Goal: Complete application form

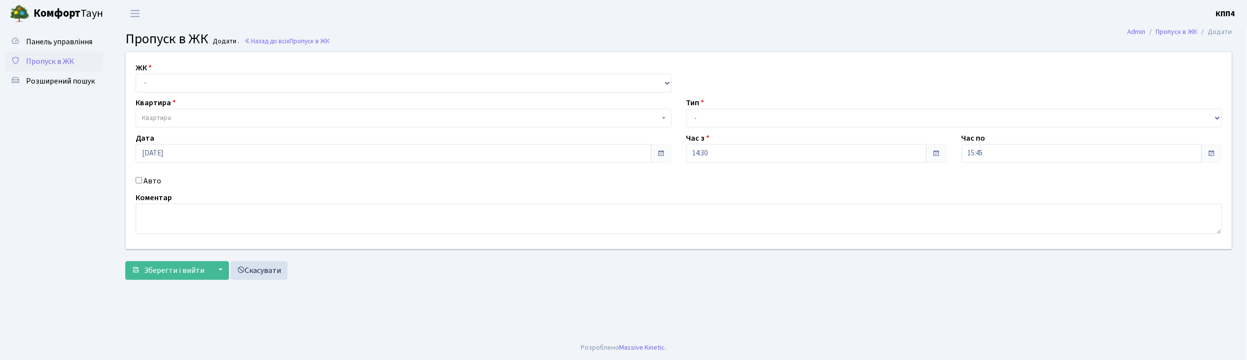
click at [138, 181] on input "Авто" at bounding box center [139, 180] width 6 height 6
checkbox input "true"
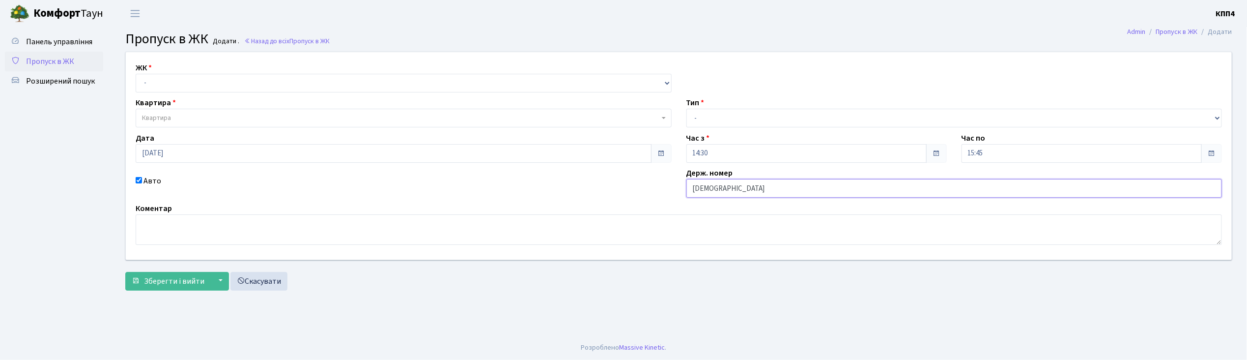
type input "КА2468ЕХ"
click at [156, 77] on select "- КТ, вул. Регенераторна, 4 КТ2, просп. Соборності, 17 КТ3, вул. Березнева, 16 …" at bounding box center [404, 83] width 536 height 19
select select "271"
click at [136, 74] on select "- КТ, вул. Регенераторна, 4 КТ2, просп. Соборності, 17 КТ3, вул. Березнева, 16 …" at bounding box center [404, 83] width 536 height 19
select select
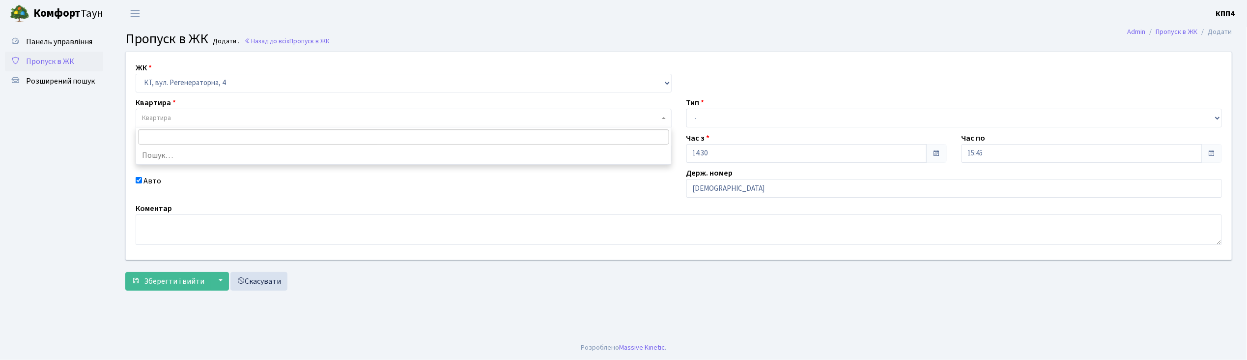
click at [160, 113] on span "Квартира" at bounding box center [156, 118] width 29 height 10
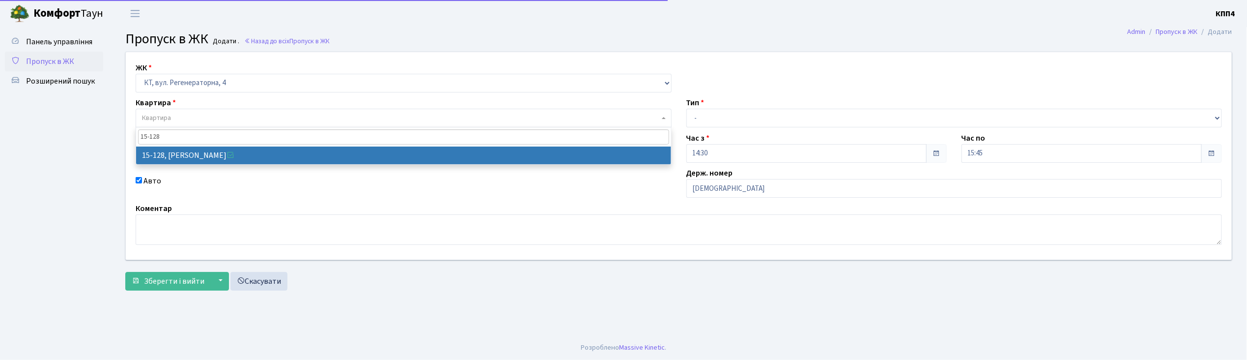
type input "15-128"
select select "8903"
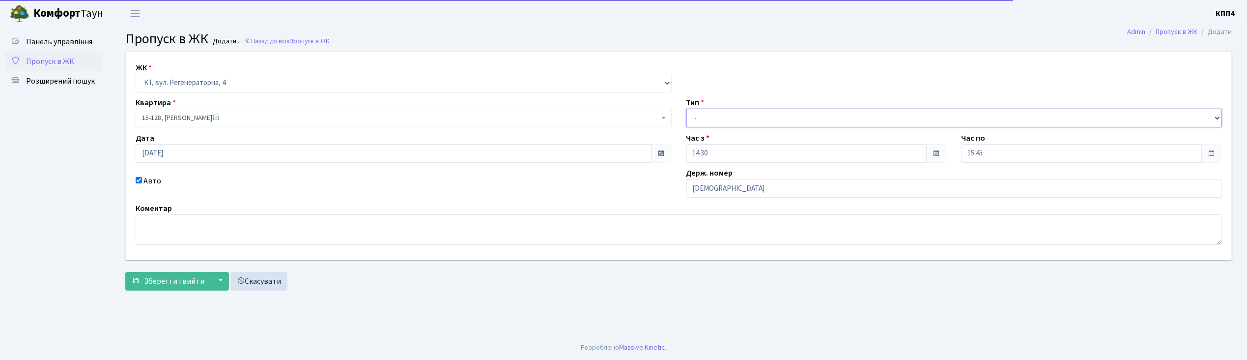
click at [740, 113] on select "- Доставка Таксі Гості Сервіс" at bounding box center [955, 118] width 536 height 19
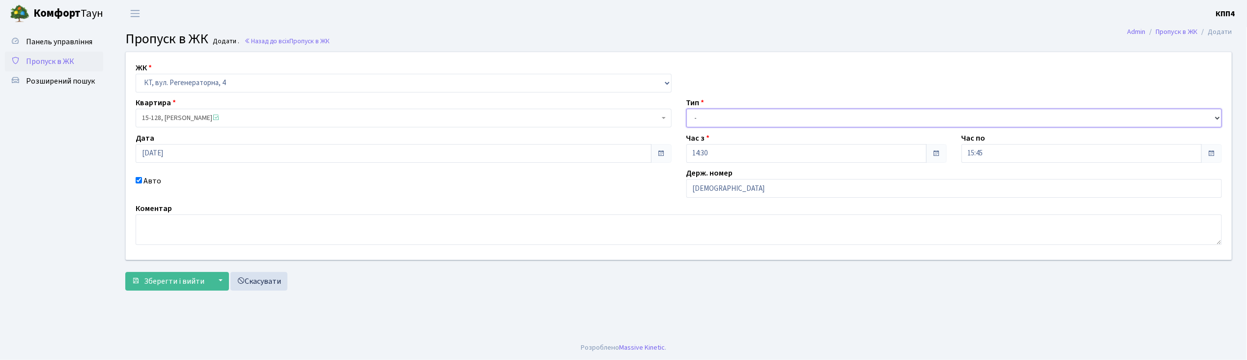
select select "2"
click at [687, 109] on select "- Доставка Таксі Гості Сервіс" at bounding box center [955, 118] width 536 height 19
click at [175, 286] on span "Зберегти і вийти" at bounding box center [174, 281] width 60 height 11
